Goal: Information Seeking & Learning: Learn about a topic

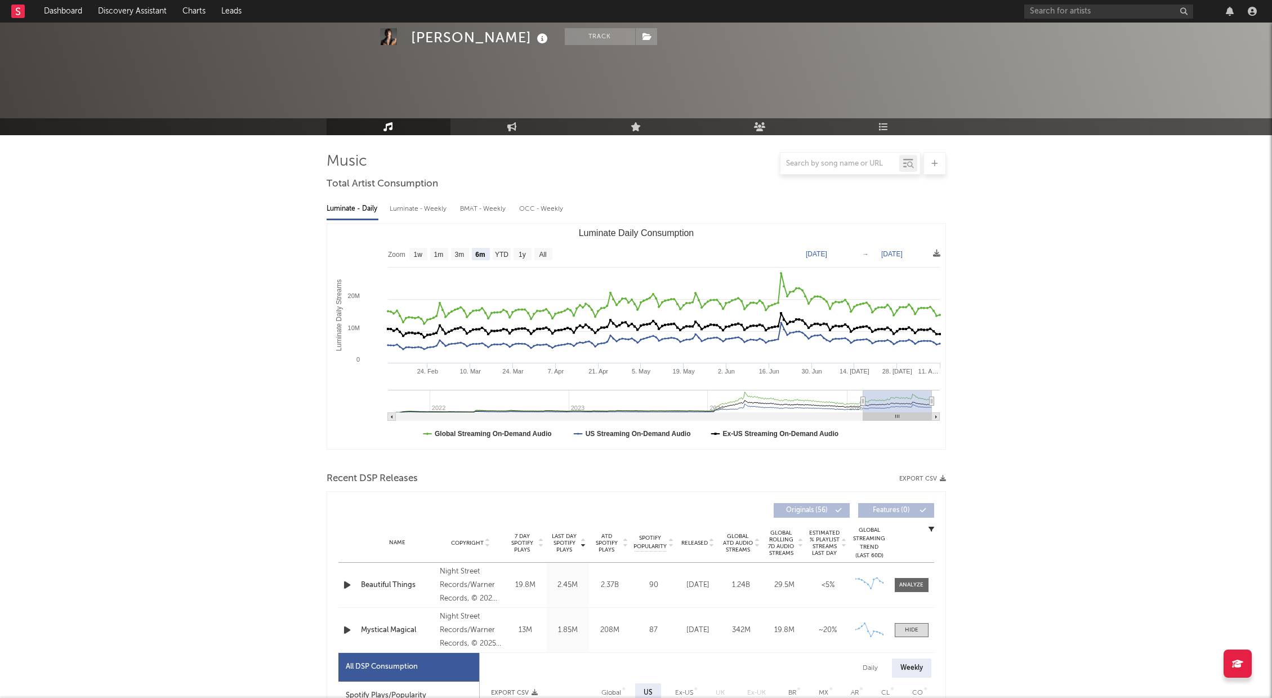
select select "6m"
select select "1w"
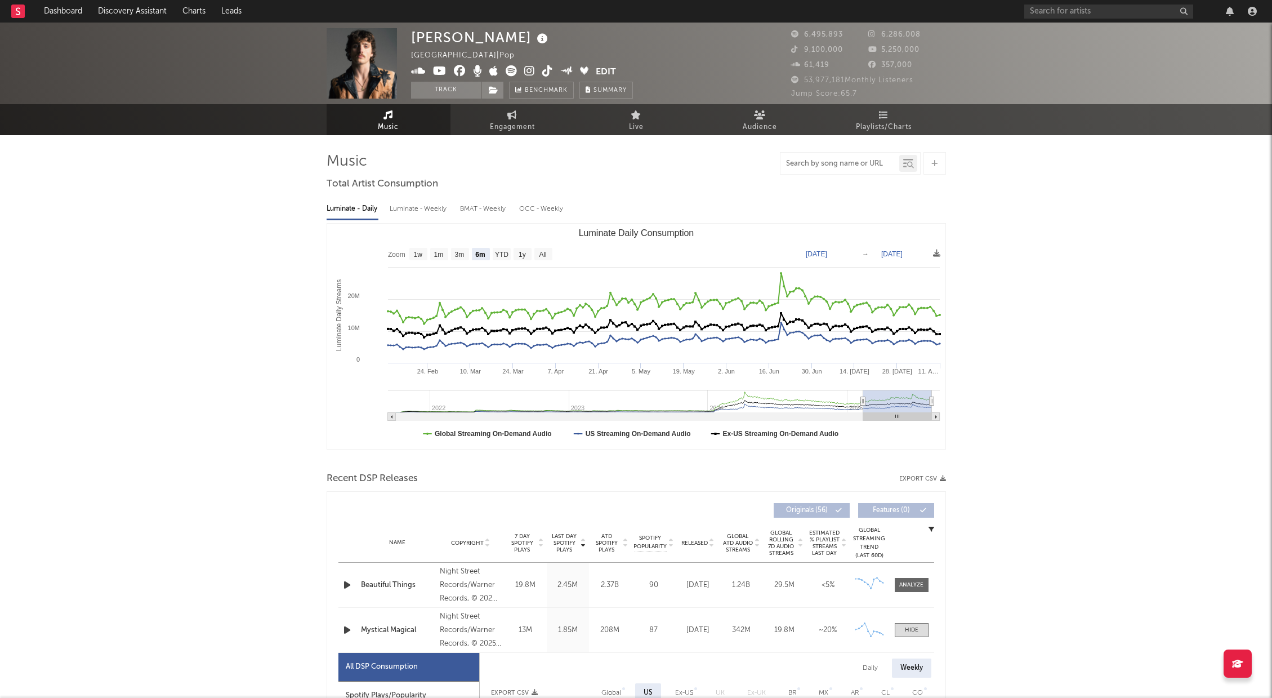
click at [830, 166] on input "text" at bounding box center [839, 163] width 119 height 9
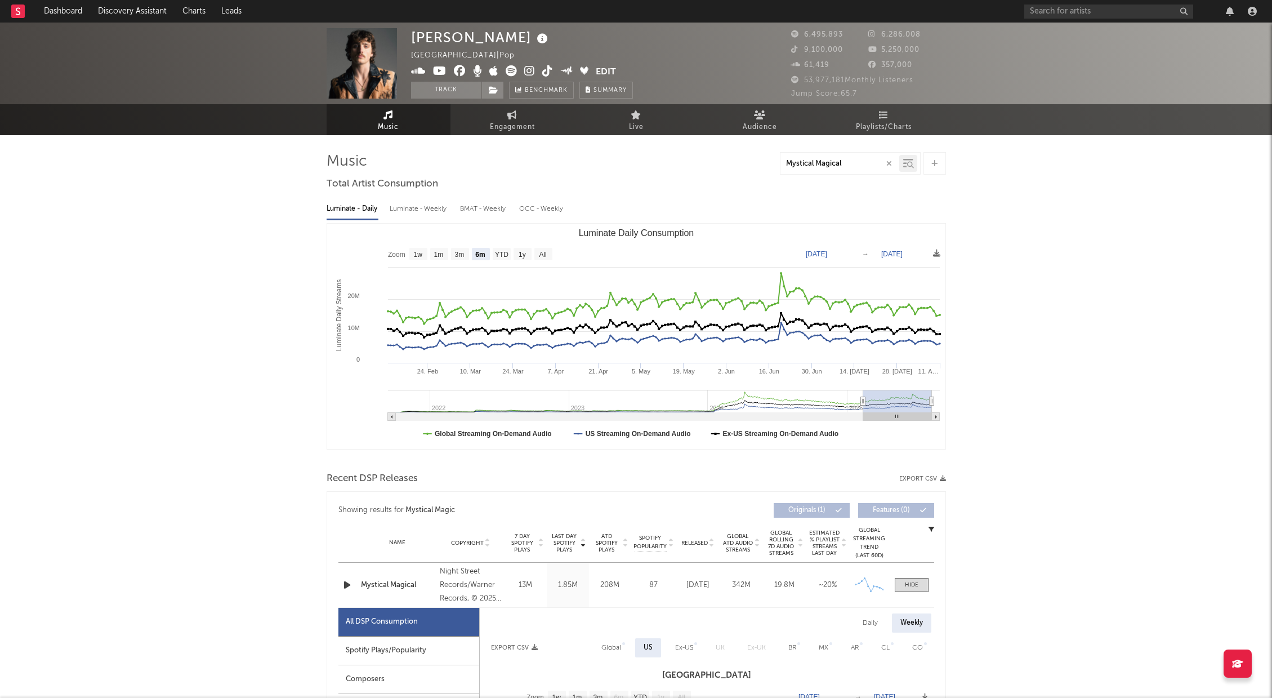
type input "Mystical Magical"
click at [905, 165] on icon at bounding box center [908, 163] width 10 height 11
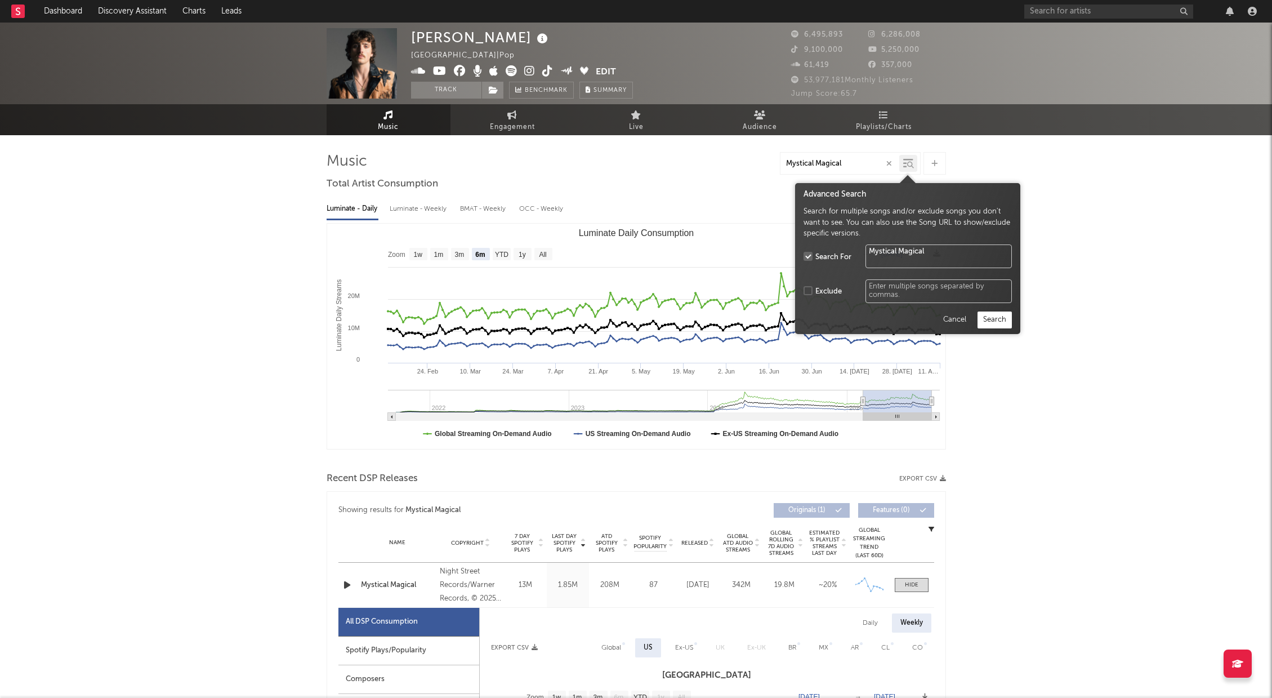
click at [996, 314] on button "Search" at bounding box center [995, 319] width 34 height 17
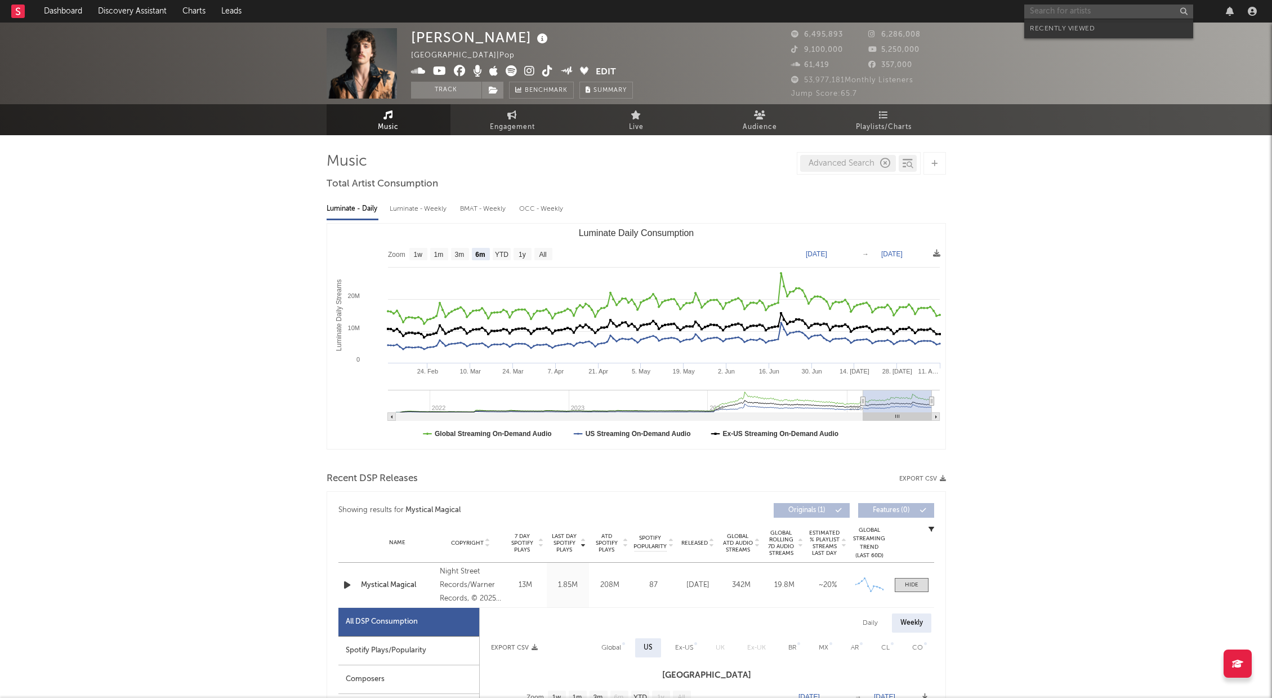
click at [1033, 14] on input "text" at bounding box center [1108, 12] width 169 height 14
type input "Deftones"
click at [1072, 10] on input "Deftones" at bounding box center [1108, 12] width 169 height 14
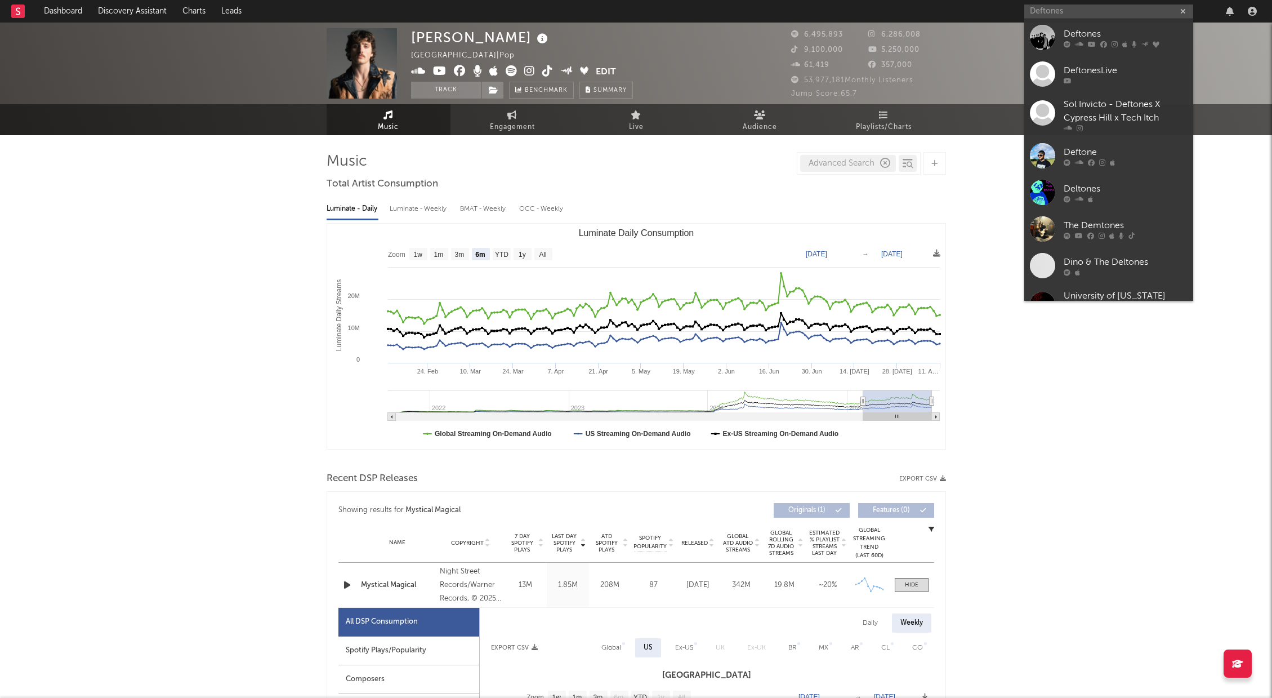
click at [1046, 38] on div at bounding box center [1042, 37] width 25 height 25
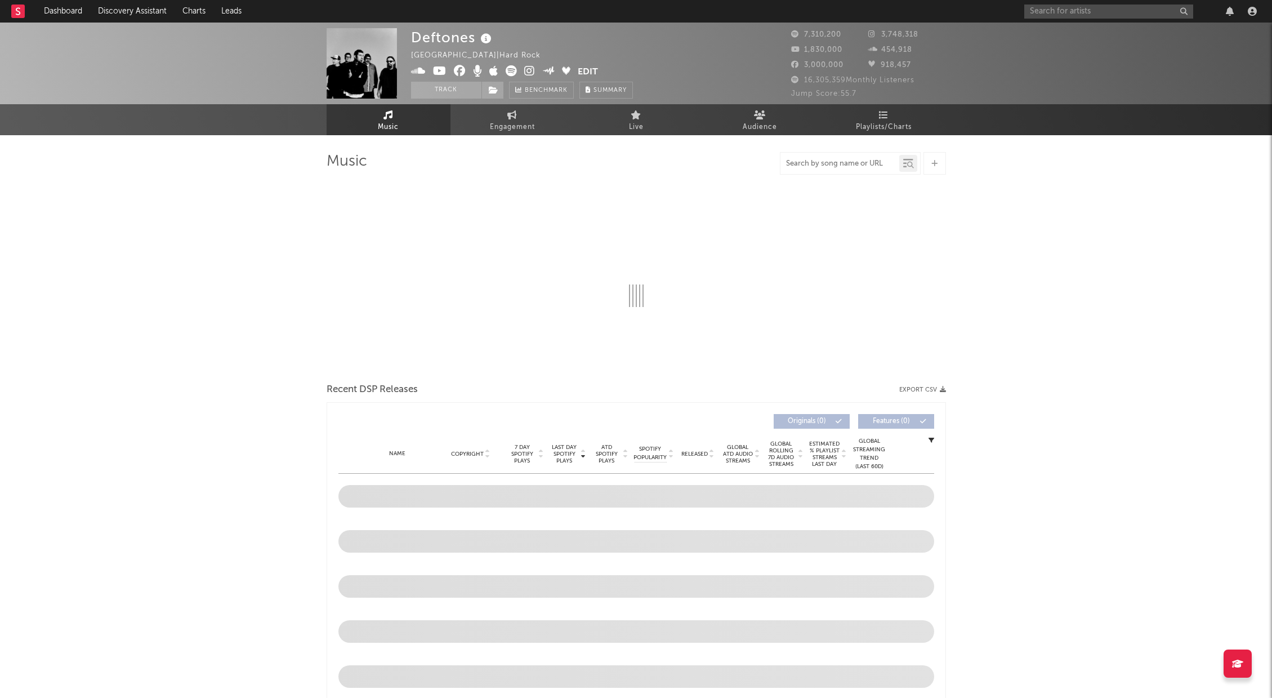
click at [837, 167] on input "text" at bounding box center [839, 163] width 119 height 9
select select "6m"
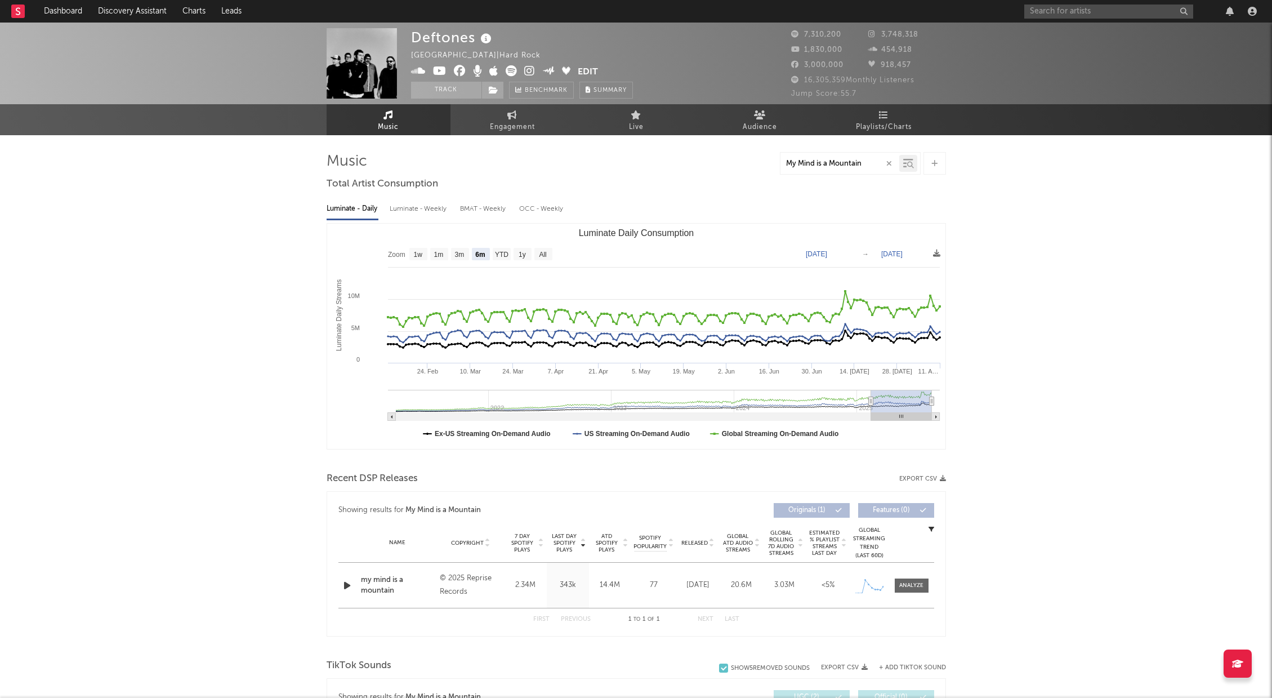
type input "My Mind is a Mountain"
click at [912, 166] on icon at bounding box center [910, 165] width 7 height 7
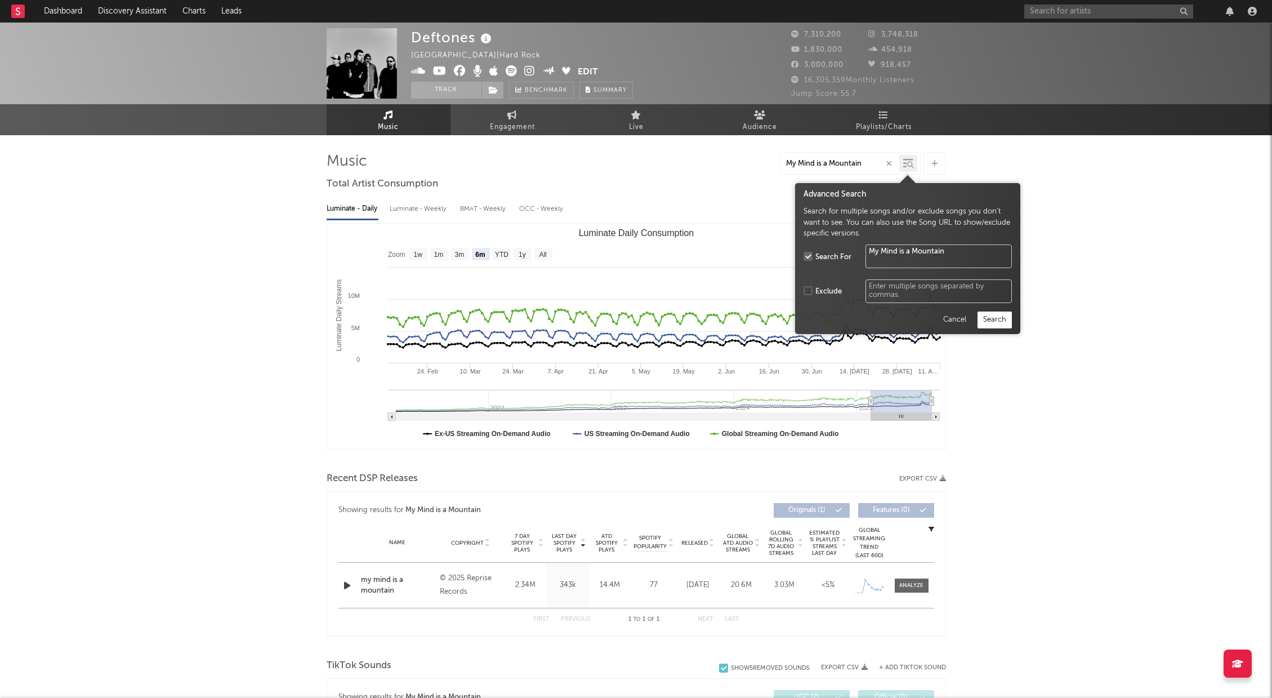
click at [1010, 319] on button "Search" at bounding box center [995, 319] width 34 height 17
